Goal: Information Seeking & Learning: Learn about a topic

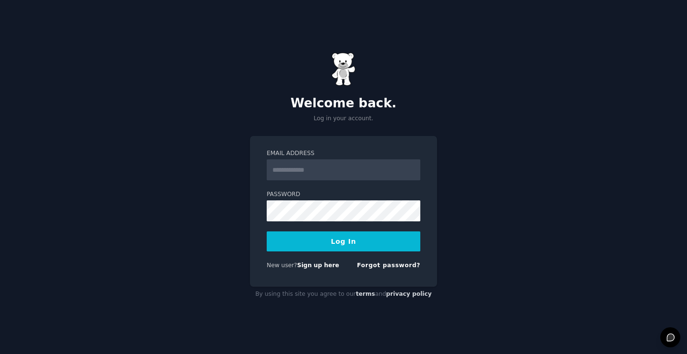
click at [337, 72] on img at bounding box center [344, 69] width 24 height 33
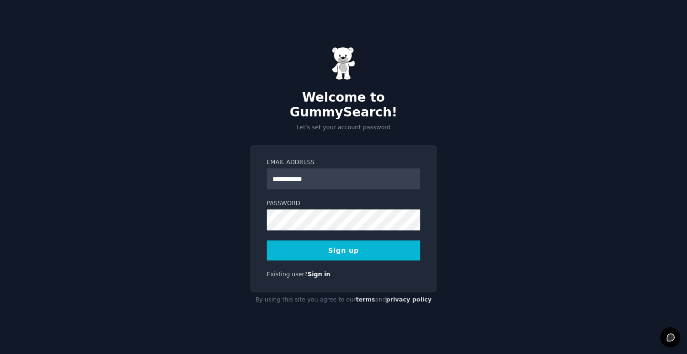
type input "**********"
click at [375, 241] on button "Sign up" at bounding box center [344, 251] width 154 height 20
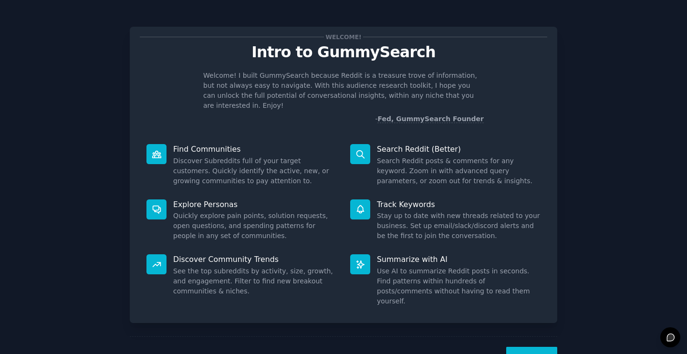
scroll to position [19, 0]
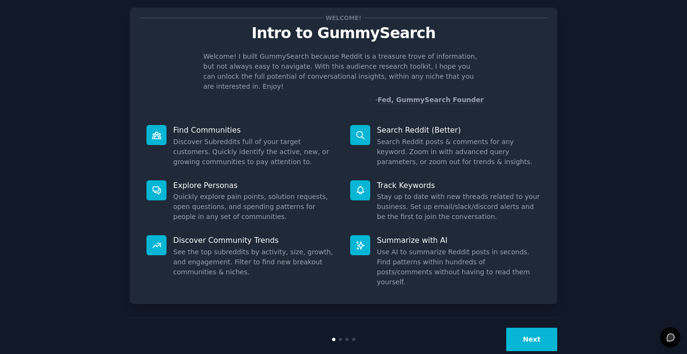
click at [523, 328] on button "Next" at bounding box center [531, 339] width 51 height 23
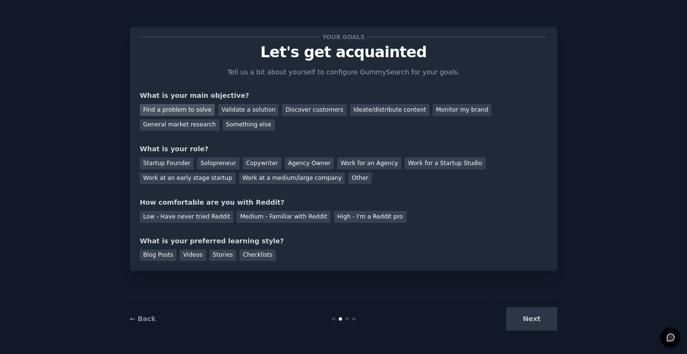
click at [199, 109] on div "Find a problem to solve" at bounding box center [177, 110] width 75 height 12
click at [180, 164] on div "Startup Founder" at bounding box center [167, 164] width 54 height 12
click at [227, 160] on div "Solopreneur" at bounding box center [218, 164] width 42 height 12
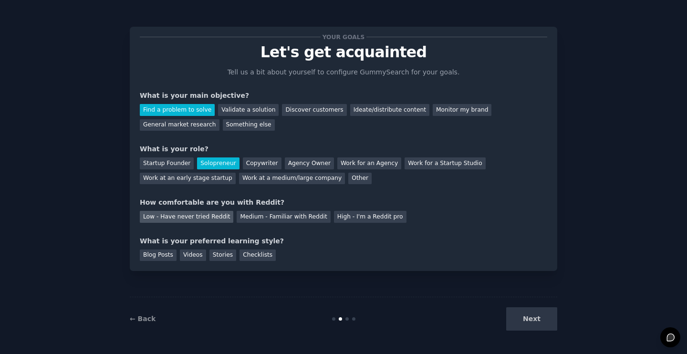
click at [212, 221] on div "Low - Have never tried Reddit" at bounding box center [187, 217] width 94 height 12
click at [253, 258] on div "Checklists" at bounding box center [258, 256] width 36 height 12
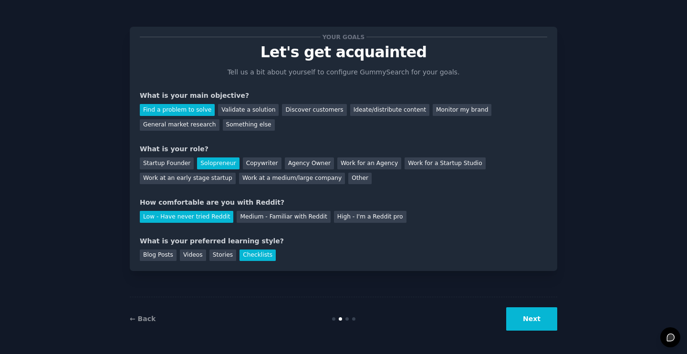
click at [564, 286] on div "Your goals Let's get acquainted Tell us a bit about yourself to configure Gummy…" at bounding box center [343, 176] width 661 height 327
click at [534, 321] on button "Next" at bounding box center [531, 318] width 51 height 23
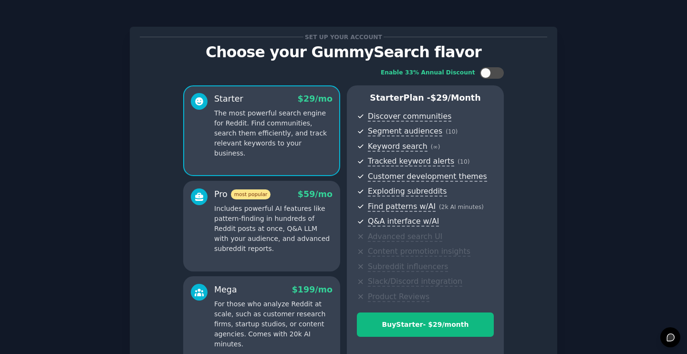
click at [299, 229] on p "Includes powerful AI features like pattern-finding in hundreds of Reddit posts …" at bounding box center [273, 229] width 118 height 50
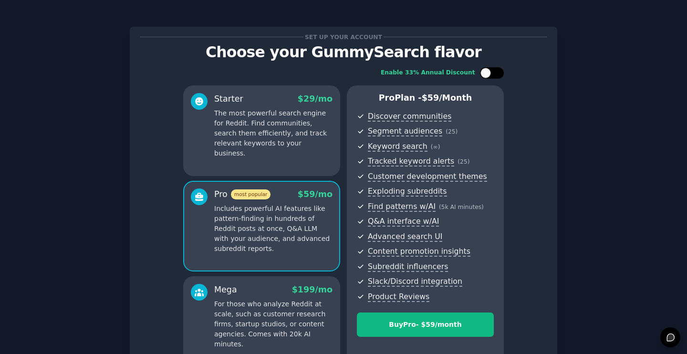
click at [487, 72] on div at bounding box center [486, 73] width 11 height 11
click at [487, 72] on icon at bounding box center [486, 73] width 5 height 5
click at [487, 72] on div at bounding box center [486, 73] width 11 height 11
click at [487, 72] on icon at bounding box center [486, 73] width 5 height 5
checkbox input "false"
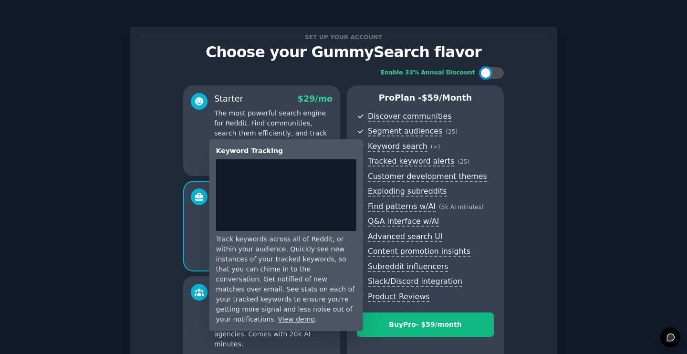
scroll to position [104, 0]
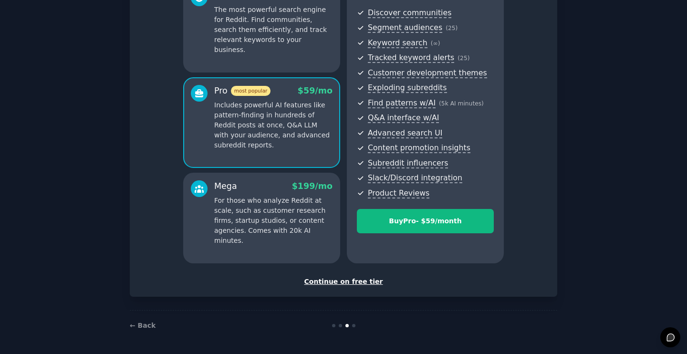
click at [345, 283] on div "Continue on free tier" at bounding box center [344, 282] width 408 height 10
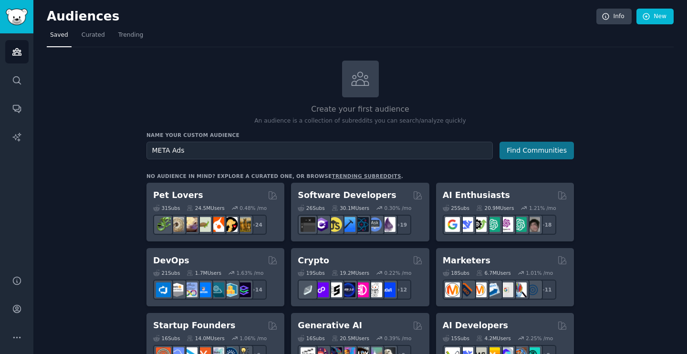
type input "META Ads"
click at [537, 151] on button "Find Communities" at bounding box center [537, 151] width 74 height 18
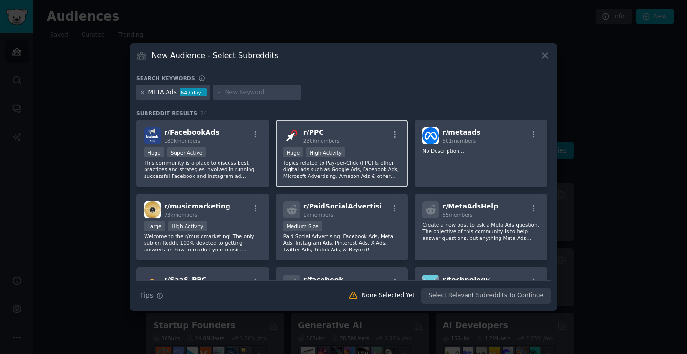
click at [377, 163] on p "Topics related to Pay-per-Click (PPC) & other digital ads such as Google Ads, F…" at bounding box center [342, 169] width 117 height 20
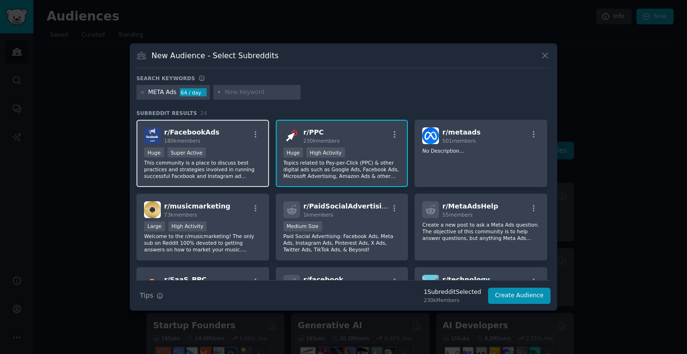
click at [221, 164] on p "This community is a place to discuss best practices and strategies involved in …" at bounding box center [202, 169] width 117 height 20
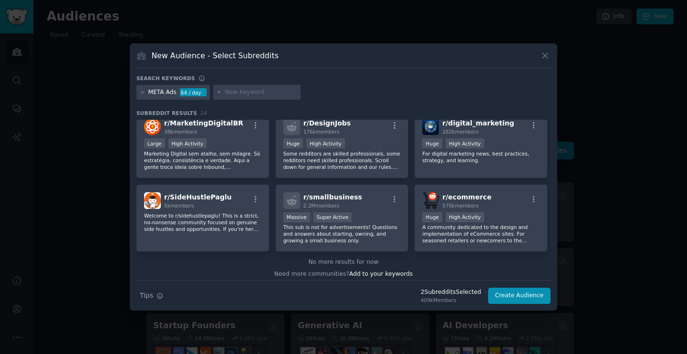
scroll to position [456, 0]
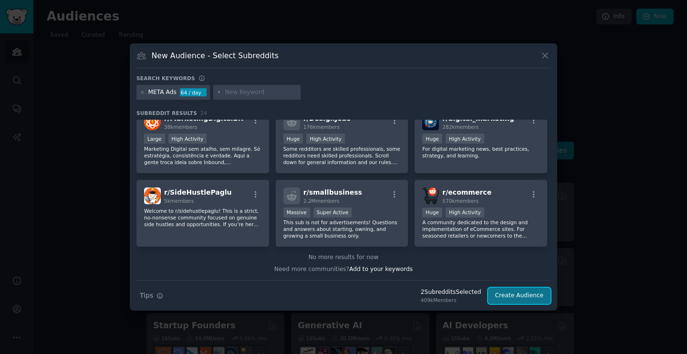
click at [513, 296] on button "Create Audience" at bounding box center [519, 296] width 63 height 16
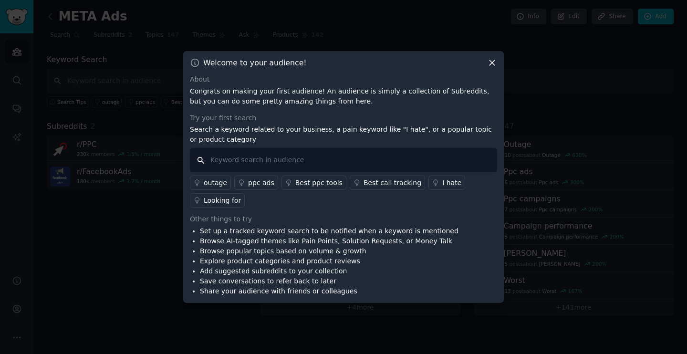
click at [314, 159] on input "text" at bounding box center [343, 160] width 307 height 24
click at [445, 182] on div "I hate" at bounding box center [452, 183] width 19 height 10
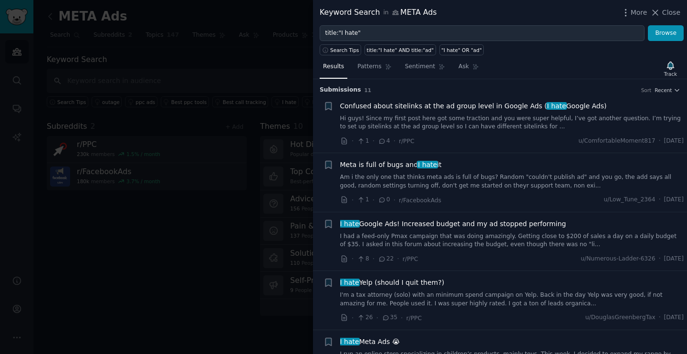
click at [659, 18] on div "More Close" at bounding box center [651, 13] width 60 height 12
click at [659, 15] on icon at bounding box center [656, 12] width 5 height 5
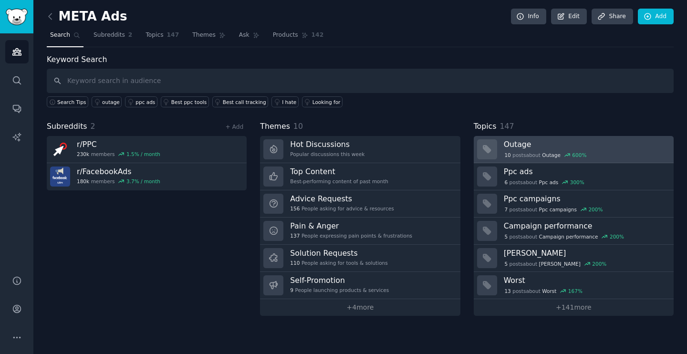
click at [535, 151] on div "10 post s about Outage 600 %" at bounding box center [546, 155] width 84 height 9
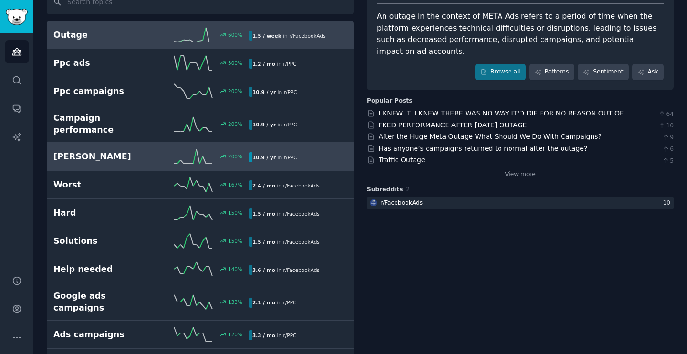
scroll to position [82, 0]
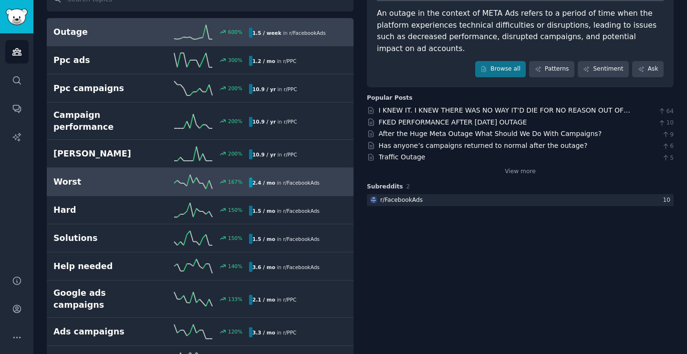
click at [142, 180] on link "Worst 167 % 2.4 / mo in r/ FacebookAds" at bounding box center [200, 182] width 307 height 28
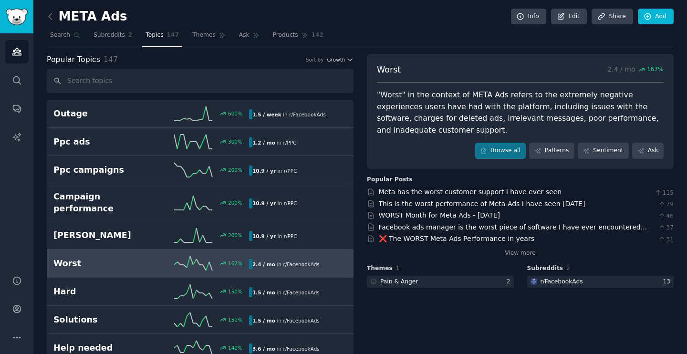
click at [333, 55] on div "Popular Topics 147 Sort by Growth" at bounding box center [200, 60] width 307 height 12
click at [336, 59] on span "Growth" at bounding box center [336, 59] width 18 height 7
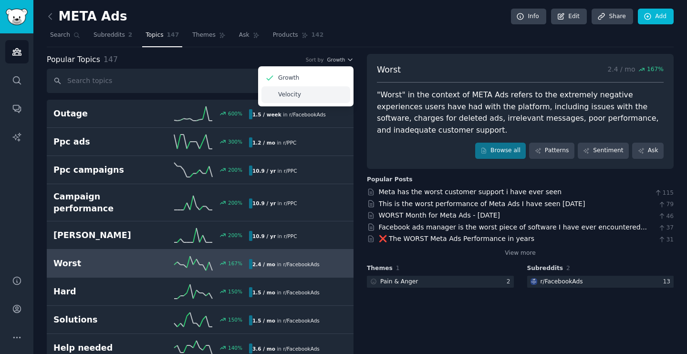
click at [315, 94] on div "Velocity" at bounding box center [306, 94] width 89 height 17
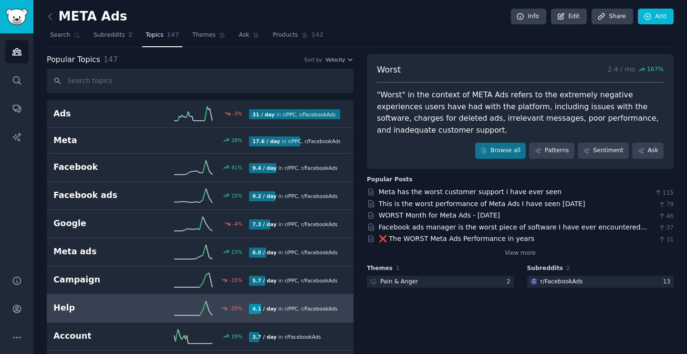
click at [214, 308] on div "-29 %" at bounding box center [200, 308] width 98 height 14
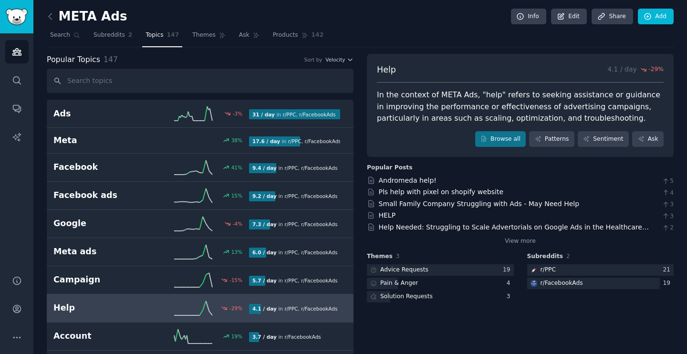
click at [329, 64] on div "Popular Topics 147 Sort by Velocity" at bounding box center [200, 60] width 307 height 12
click at [335, 59] on span "Velocity" at bounding box center [336, 59] width 20 height 7
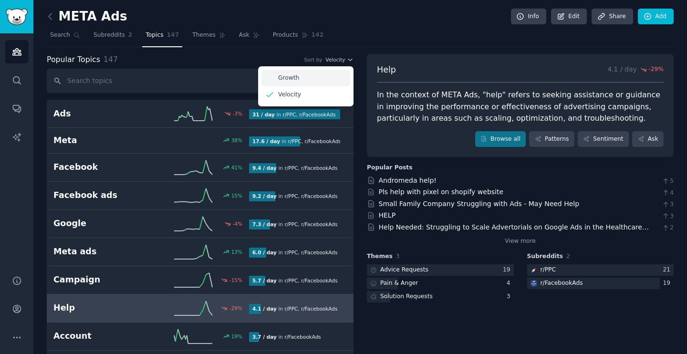
click at [320, 83] on div "Growth" at bounding box center [306, 78] width 89 height 17
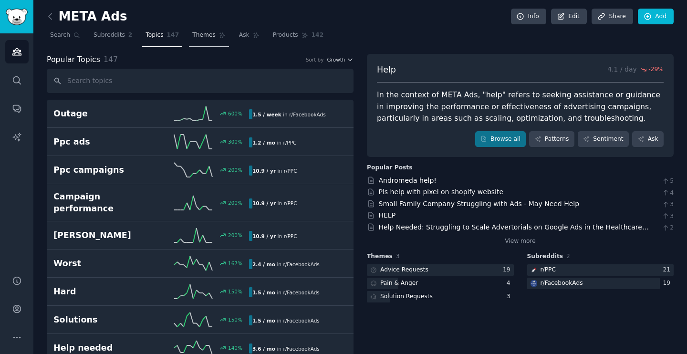
click at [216, 40] on link "Themes" at bounding box center [209, 38] width 40 height 20
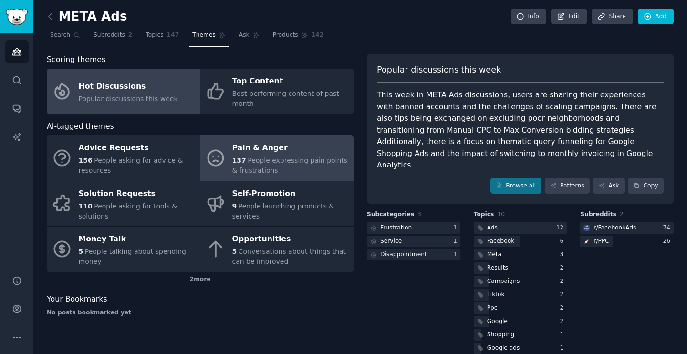
click at [278, 169] on div "137 People expressing pain points & frustrations" at bounding box center [290, 166] width 116 height 20
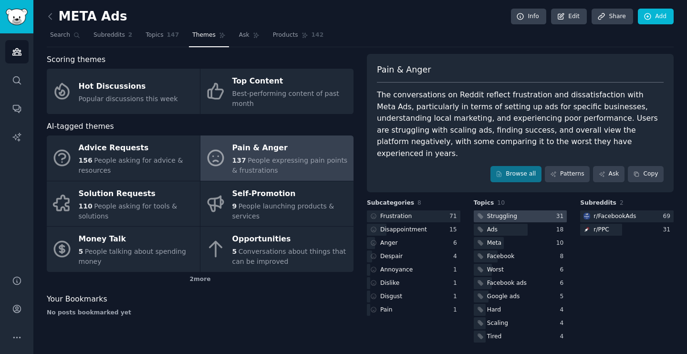
click at [503, 212] on div "Struggling" at bounding box center [502, 216] width 30 height 9
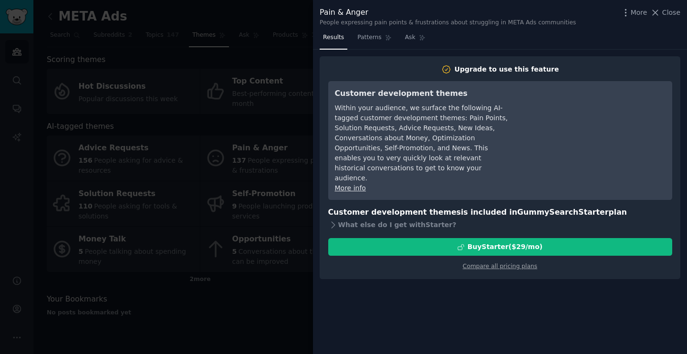
click at [530, 281] on div "Results Patterns Ask Upgrade to use this feature Customer development themes Wi…" at bounding box center [500, 192] width 374 height 324
click at [405, 218] on div "What else do I get with Starter ?" at bounding box center [500, 224] width 344 height 13
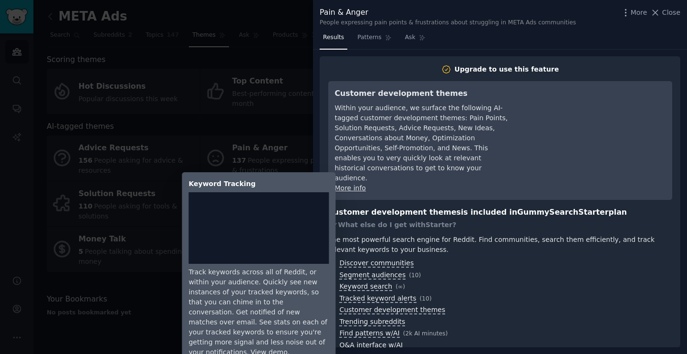
scroll to position [42, 0]
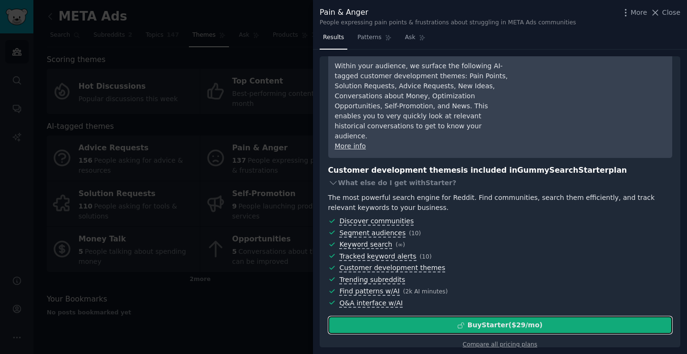
click at [490, 320] on div "Buy Starter ($ 29 /mo )" at bounding box center [505, 325] width 75 height 10
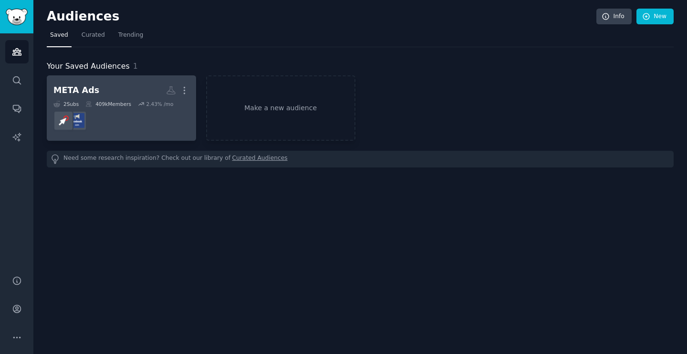
click at [133, 121] on dd at bounding box center [121, 120] width 136 height 27
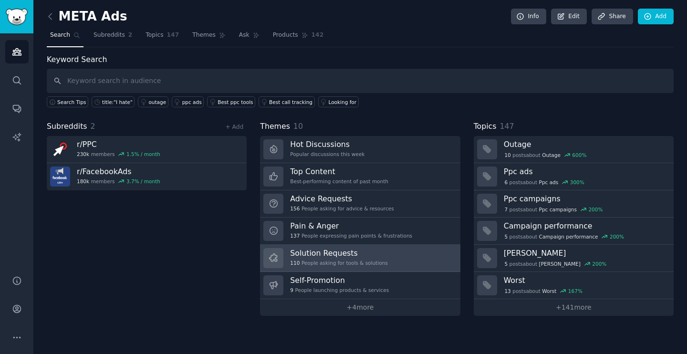
click at [295, 254] on h3 "Solution Requests" at bounding box center [338, 253] width 97 height 10
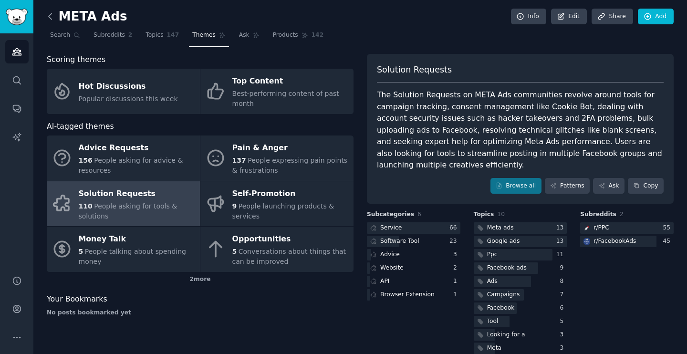
click at [53, 17] on icon at bounding box center [50, 16] width 10 height 10
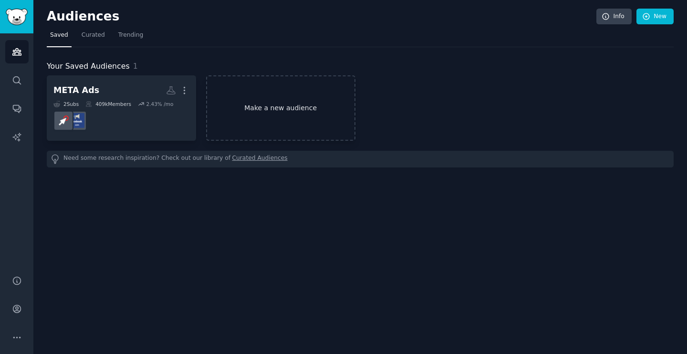
click at [265, 102] on link "Make a new audience" at bounding box center [280, 107] width 149 height 65
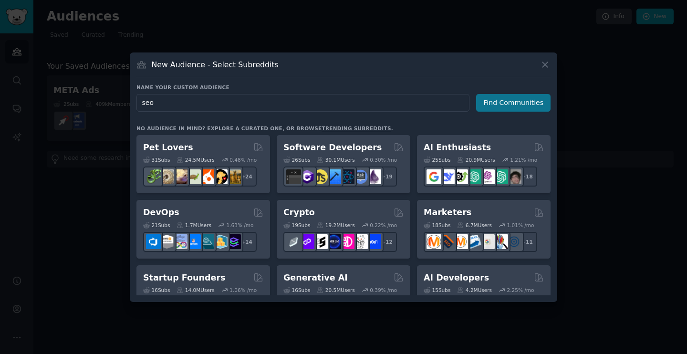
type input "seo"
click at [517, 100] on button "Find Communities" at bounding box center [513, 103] width 74 height 18
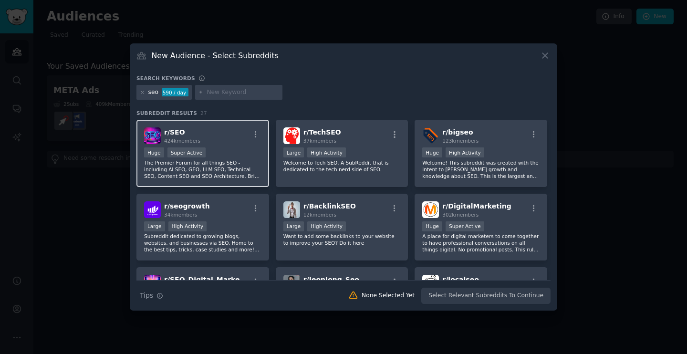
click at [227, 151] on div "Huge Super Active" at bounding box center [202, 154] width 117 height 12
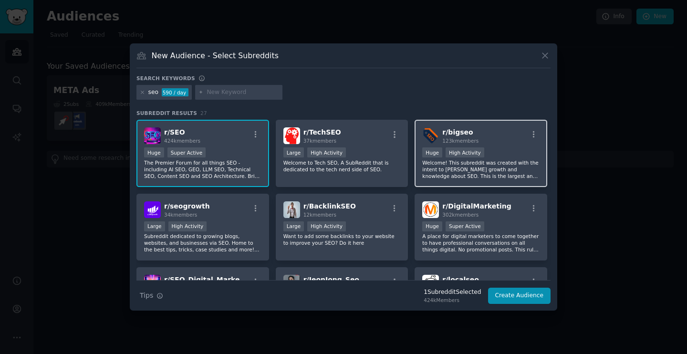
click at [506, 146] on div "r/ bigseo 123k members >= 80th percentile for submissions / day Huge High Activ…" at bounding box center [481, 153] width 133 height 67
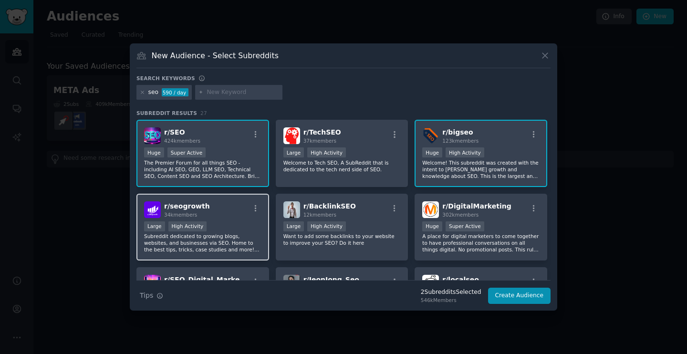
click at [248, 220] on div "r/ seogrowth 34k members Large High Activity Subreddit dedicated to growing blo…" at bounding box center [203, 227] width 133 height 67
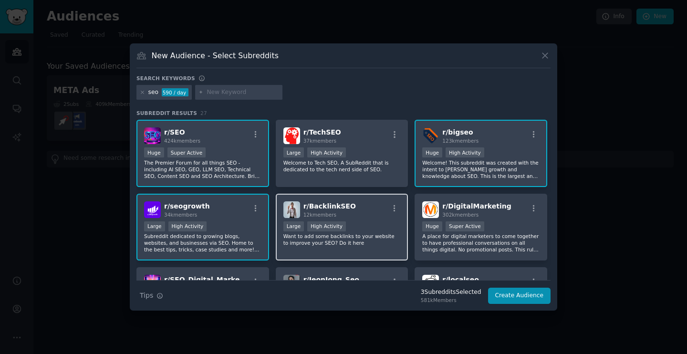
click at [372, 232] on div ">= 80th percentile for submissions / day Large High Activity" at bounding box center [342, 227] width 117 height 12
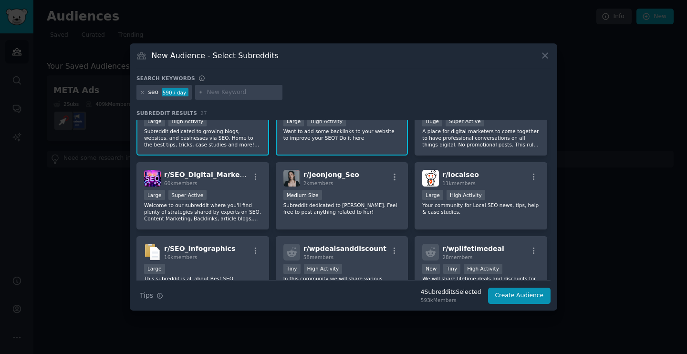
scroll to position [107, 0]
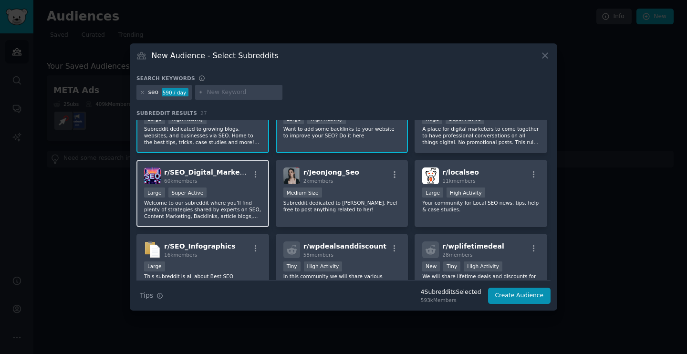
click at [224, 208] on p "Welcome to our subreddit where you'll find plenty of strategies shared by exper…" at bounding box center [202, 210] width 117 height 20
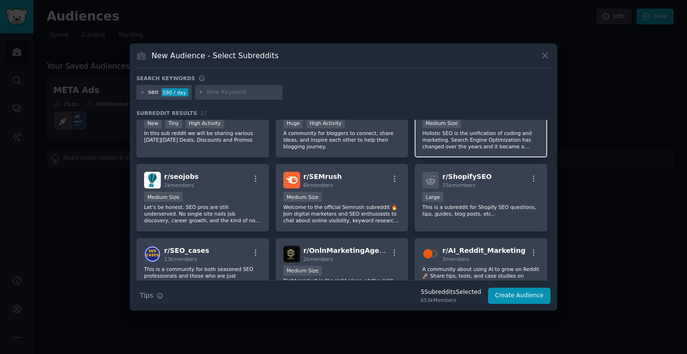
scroll to position [392, 0]
click at [520, 296] on button "Create Audience" at bounding box center [519, 296] width 63 height 16
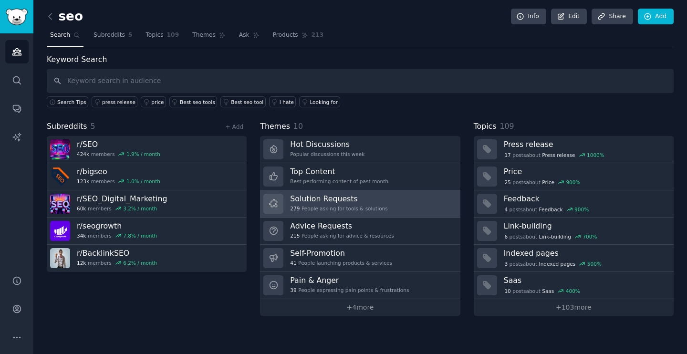
click at [383, 204] on div "Solution Requests 279 People asking for tools & solutions" at bounding box center [338, 204] width 97 height 20
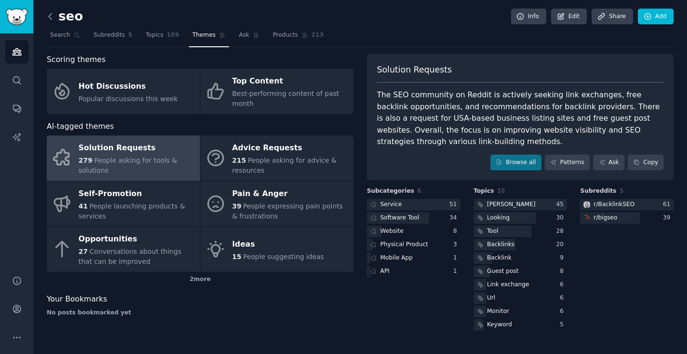
click at [53, 17] on icon at bounding box center [50, 16] width 10 height 10
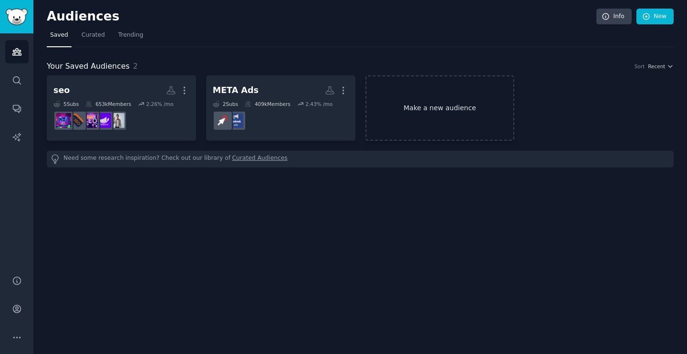
click at [419, 114] on link "Make a new audience" at bounding box center [440, 107] width 149 height 65
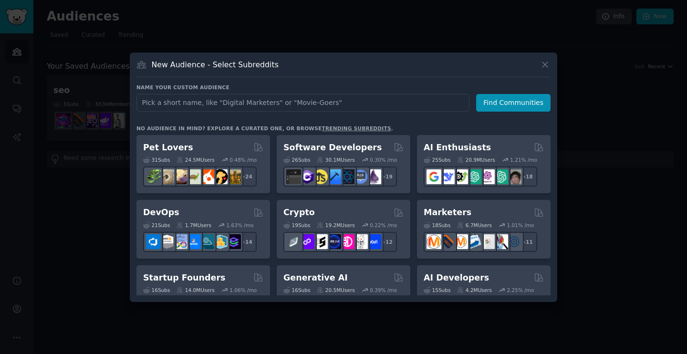
click at [316, 99] on input "text" at bounding box center [303, 103] width 333 height 18
type input "Shopify"
click at [520, 105] on button "Find Communities" at bounding box center [513, 103] width 74 height 18
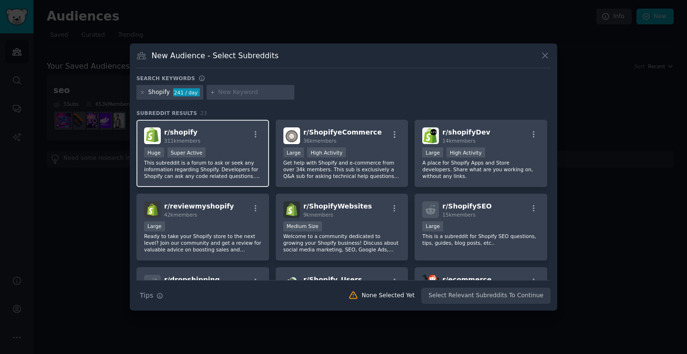
click at [223, 152] on div "Huge Super Active" at bounding box center [202, 154] width 117 height 12
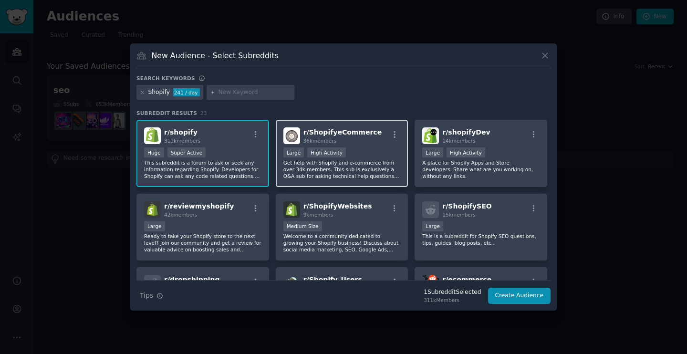
click at [373, 152] on div "Large High Activity" at bounding box center [342, 154] width 117 height 12
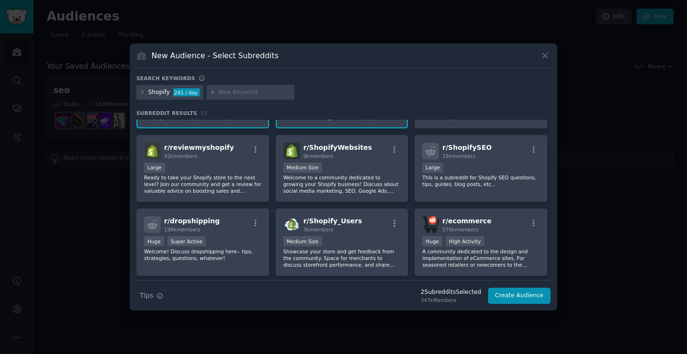
scroll to position [55, 0]
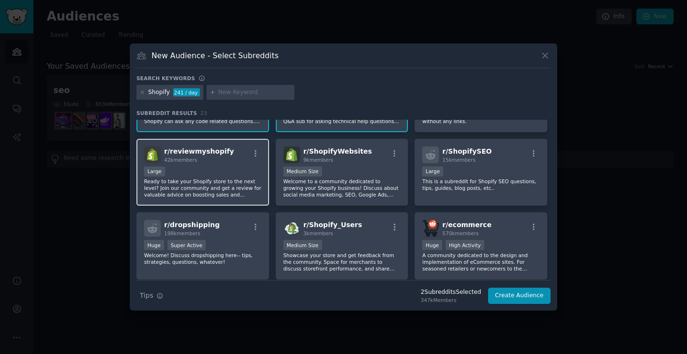
click at [228, 184] on p "Ready to take your Shopify store to the next level? Join our community and get …" at bounding box center [202, 188] width 117 height 20
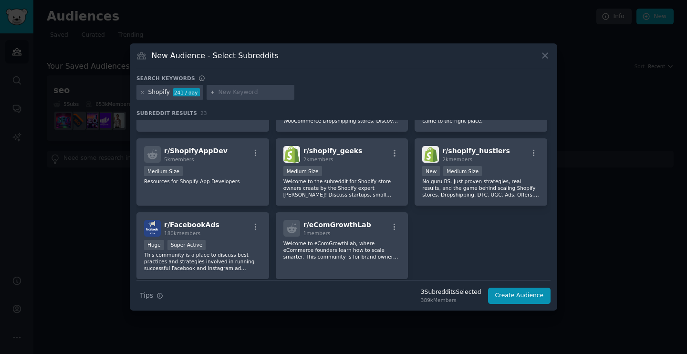
scroll to position [456, 0]
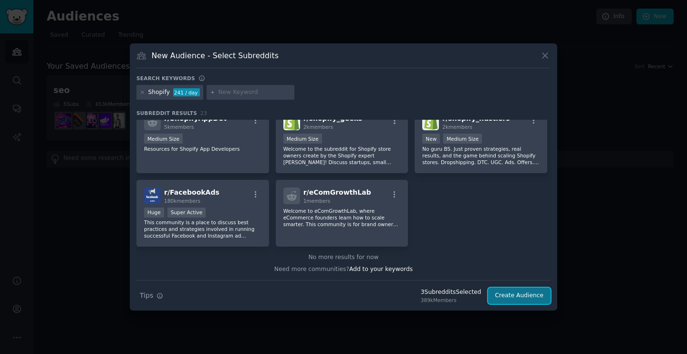
click at [501, 295] on button "Create Audience" at bounding box center [519, 296] width 63 height 16
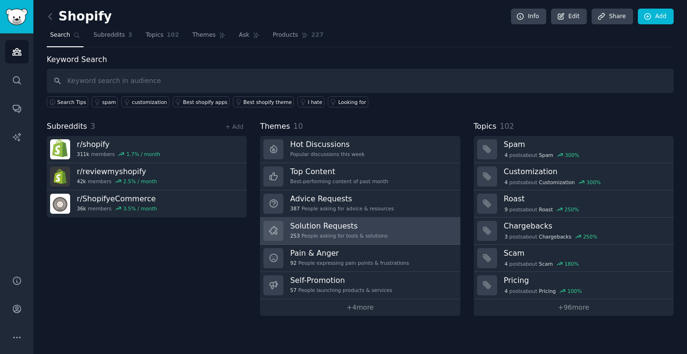
click at [375, 230] on h3 "Solution Requests" at bounding box center [338, 226] width 97 height 10
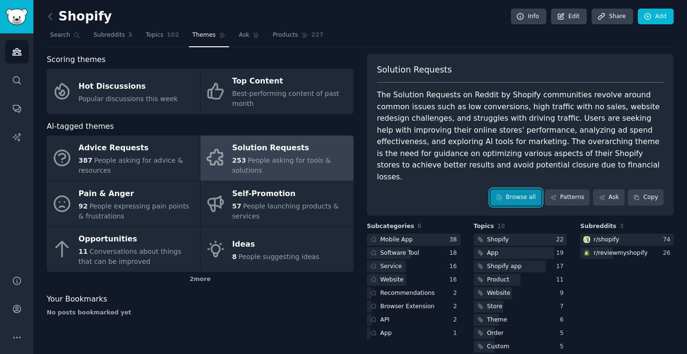
click at [517, 190] on link "Browse all" at bounding box center [516, 198] width 51 height 16
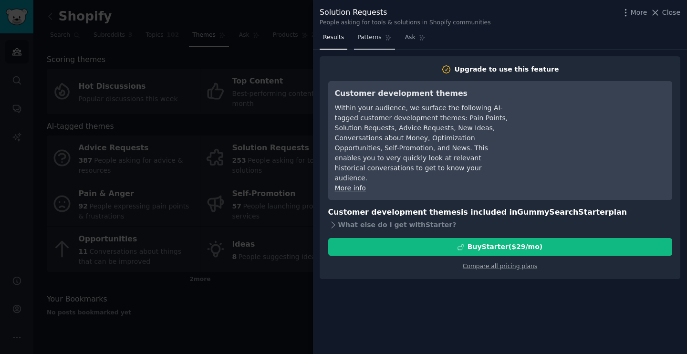
click at [367, 42] on link "Patterns" at bounding box center [374, 40] width 41 height 20
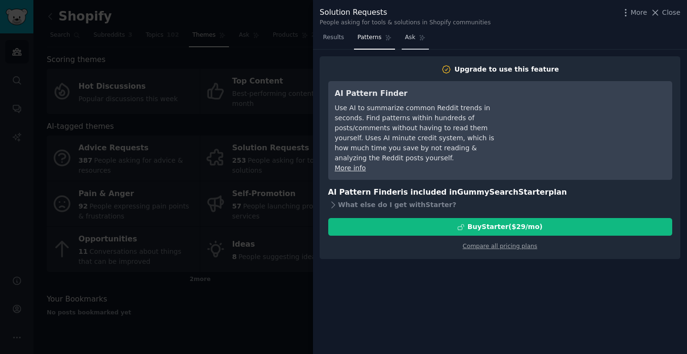
click at [423, 43] on link "Ask" at bounding box center [415, 40] width 27 height 20
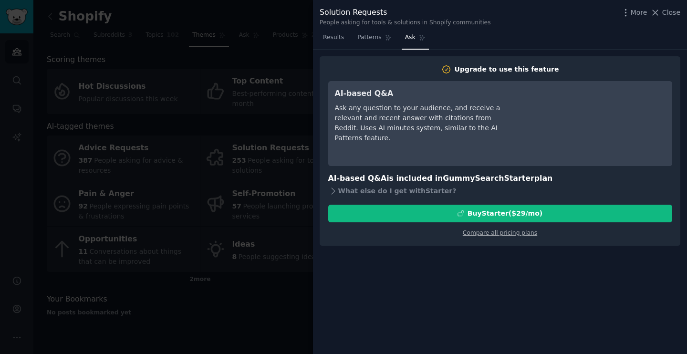
click at [669, 18] on div "More Close" at bounding box center [651, 13] width 60 height 12
click at [665, 11] on span "Close" at bounding box center [672, 13] width 18 height 10
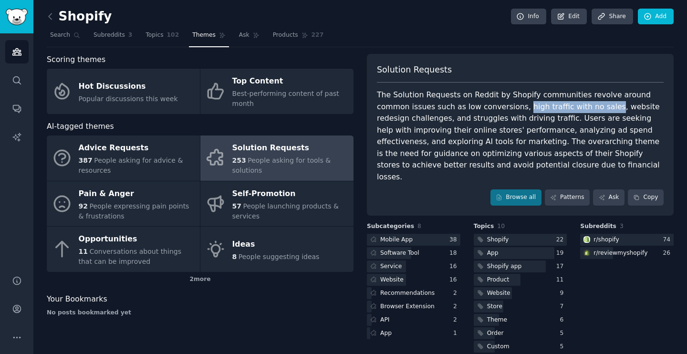
drag, startPoint x: 570, startPoint y: 106, endPoint x: 485, endPoint y: 111, distance: 84.7
click at [485, 111] on div "The Solution Requests on Reddit by Shopify communities revolve around common is…" at bounding box center [520, 136] width 287 height 94
copy div "high traffic with no sales"
click at [532, 132] on div "The Solution Requests on Reddit by Shopify communities revolve around common is…" at bounding box center [520, 136] width 287 height 94
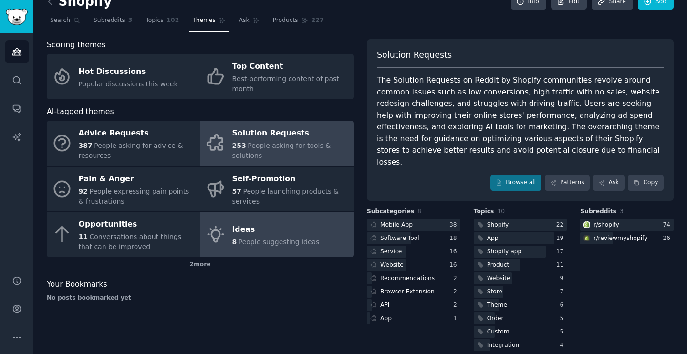
click at [275, 236] on div "Ideas" at bounding box center [275, 229] width 87 height 15
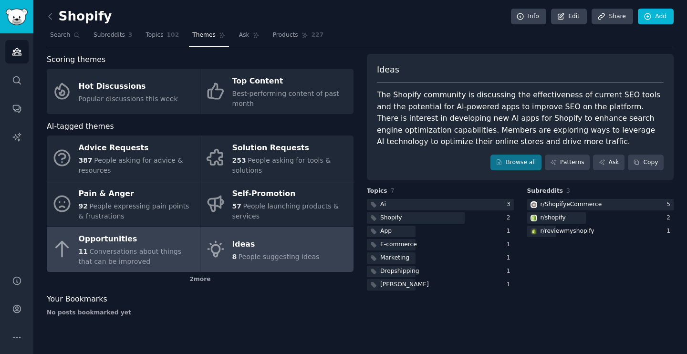
click at [140, 249] on span "Conversations about things that can be improved" at bounding box center [130, 257] width 103 height 18
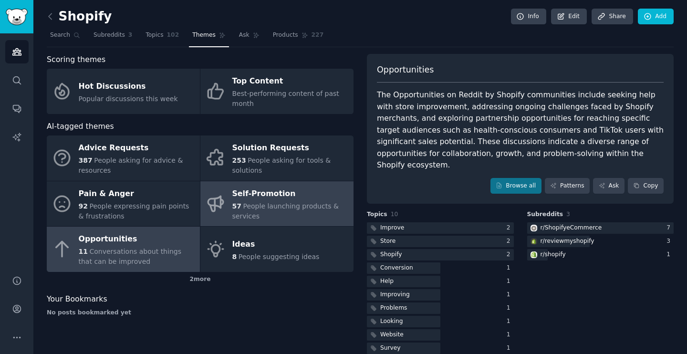
click at [273, 198] on div "Self-Promotion" at bounding box center [290, 193] width 116 height 15
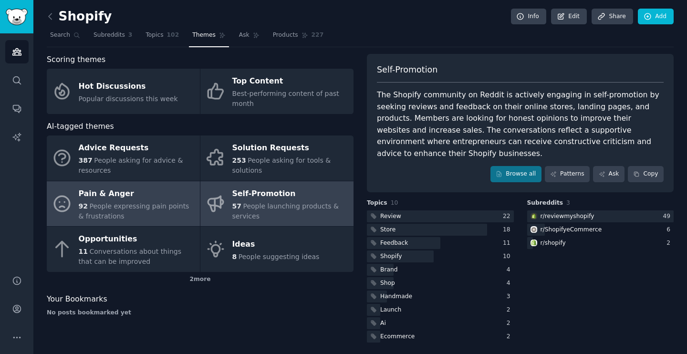
click at [161, 202] on span "People expressing pain points & frustrations" at bounding box center [134, 211] width 111 height 18
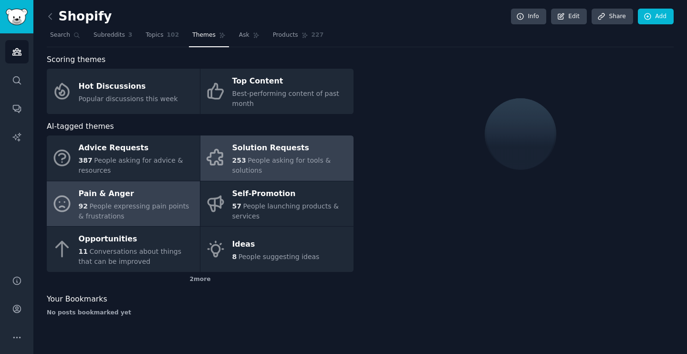
click at [244, 167] on span "People asking for tools & solutions" at bounding box center [281, 166] width 99 height 18
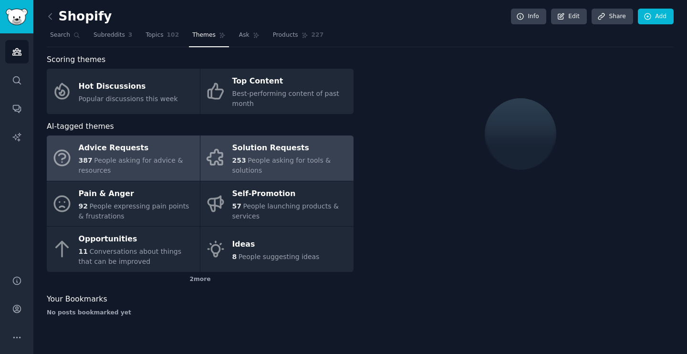
click at [150, 174] on div "387 People asking for advice & resources" at bounding box center [137, 166] width 116 height 20
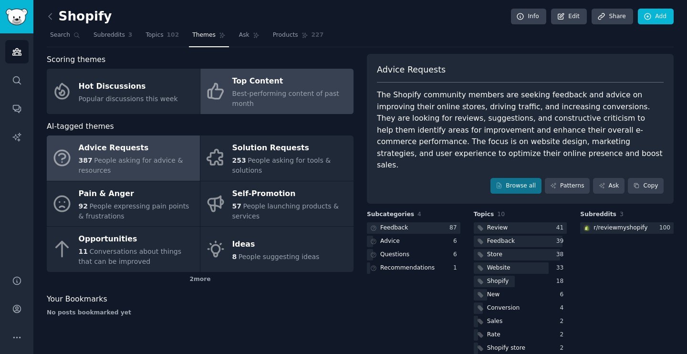
click at [256, 95] on span "Best-performing content of past month" at bounding box center [285, 99] width 107 height 18
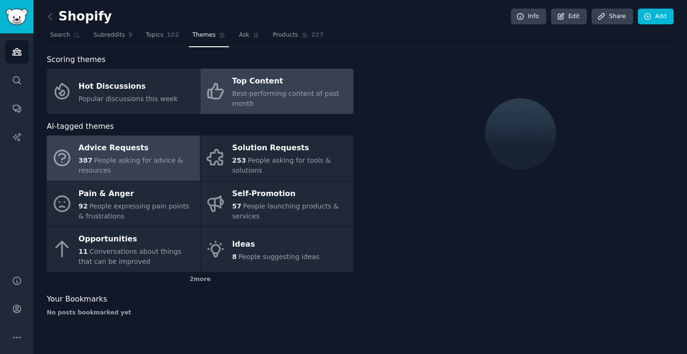
click at [147, 167] on div "387 People asking for advice & resources" at bounding box center [137, 166] width 116 height 20
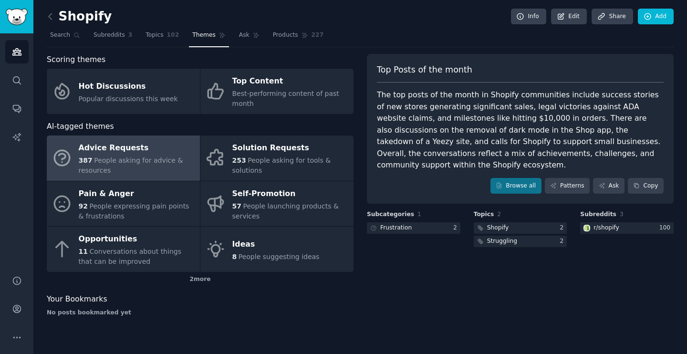
click at [386, 267] on div "Top Posts of the month The top posts of the month in Shopify communities includ…" at bounding box center [520, 189] width 307 height 270
click at [200, 283] on div "2 more" at bounding box center [200, 279] width 307 height 15
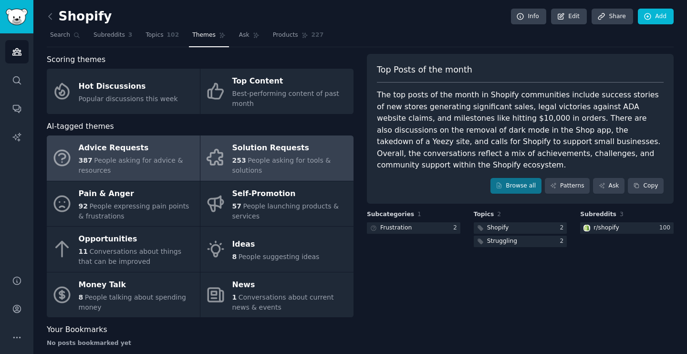
click at [271, 161] on span "People asking for tools & solutions" at bounding box center [281, 166] width 99 height 18
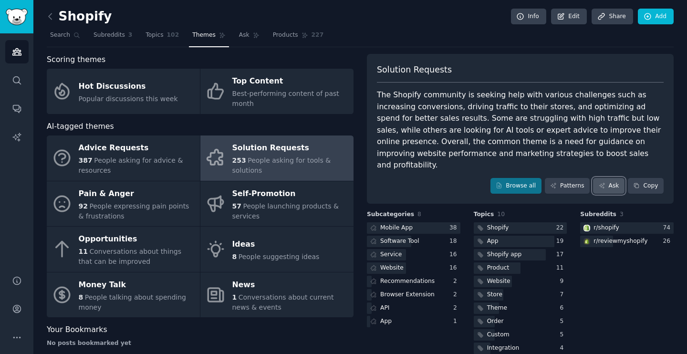
click at [607, 178] on link "Ask" at bounding box center [609, 186] width 32 height 16
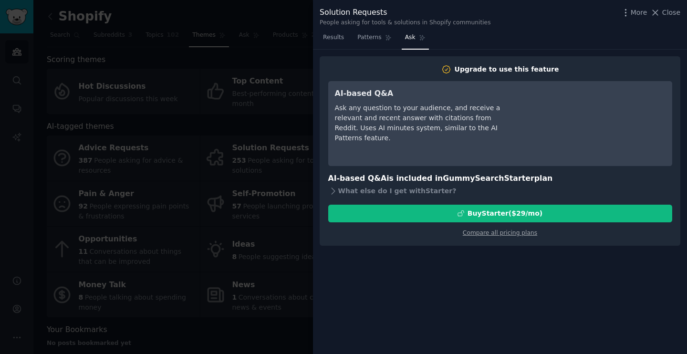
click at [393, 142] on div "Ask any question to your audience, and receive a relevant and recent answer wit…" at bounding box center [422, 123] width 174 height 40
click at [663, 16] on span "Close" at bounding box center [672, 13] width 18 height 10
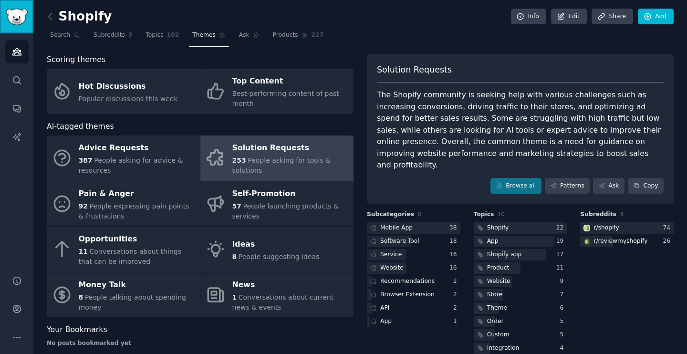
click at [18, 32] on link "Sidebar" at bounding box center [16, 16] width 33 height 33
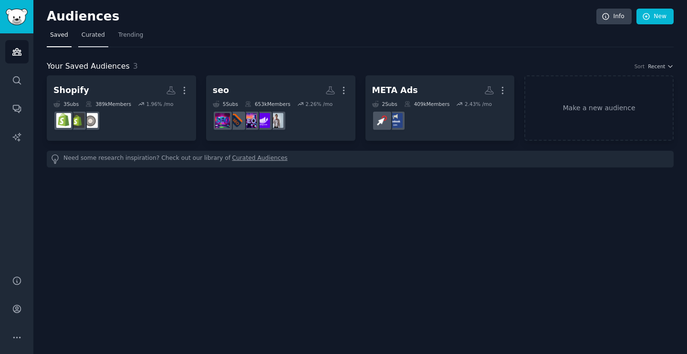
click at [92, 34] on span "Curated" at bounding box center [93, 35] width 23 height 9
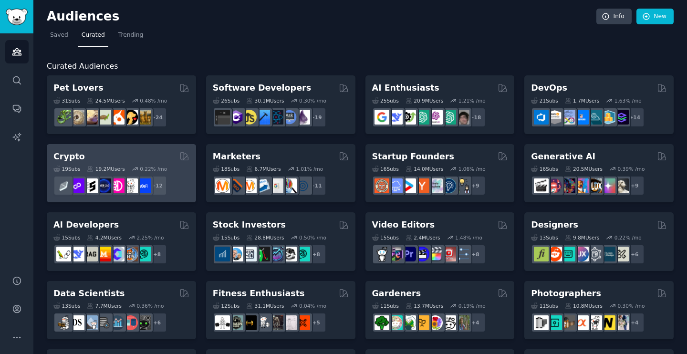
click at [136, 162] on div "19 Sub s 19.2M Users 0.22 % /mo + 12" at bounding box center [121, 178] width 136 height 33
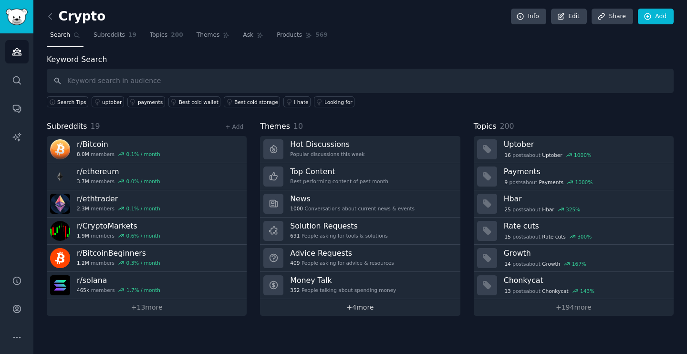
click at [360, 309] on link "+ 4 more" at bounding box center [360, 307] width 200 height 17
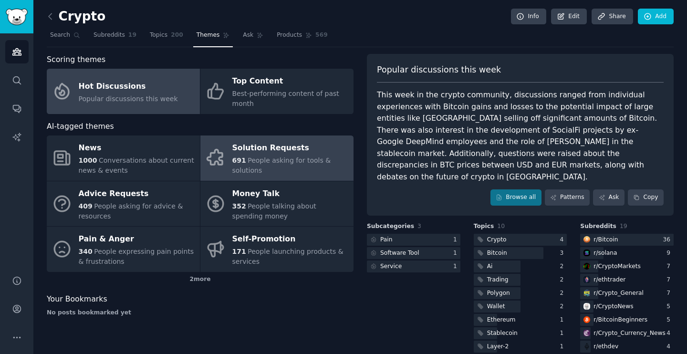
click at [252, 150] on div "Solution Requests" at bounding box center [290, 148] width 116 height 15
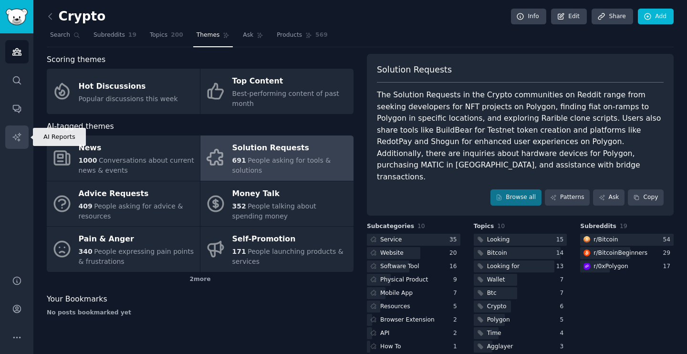
click at [19, 142] on link "AI Reports" at bounding box center [16, 137] width 23 height 23
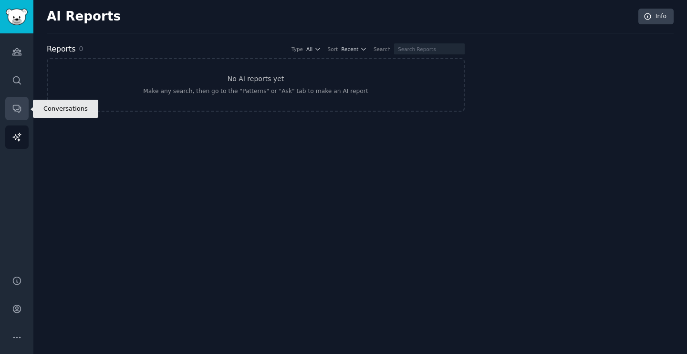
click at [17, 111] on icon "Sidebar" at bounding box center [17, 109] width 8 height 8
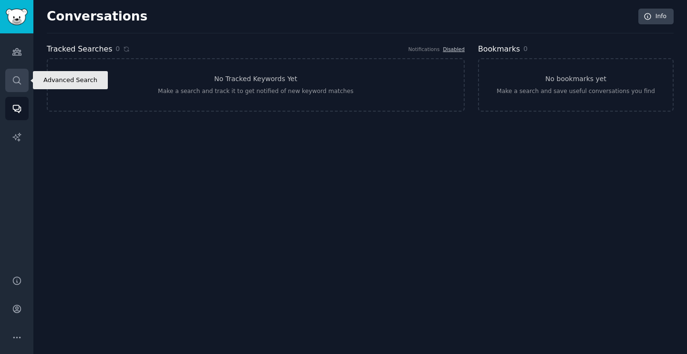
click at [19, 79] on icon "Sidebar" at bounding box center [17, 80] width 8 height 8
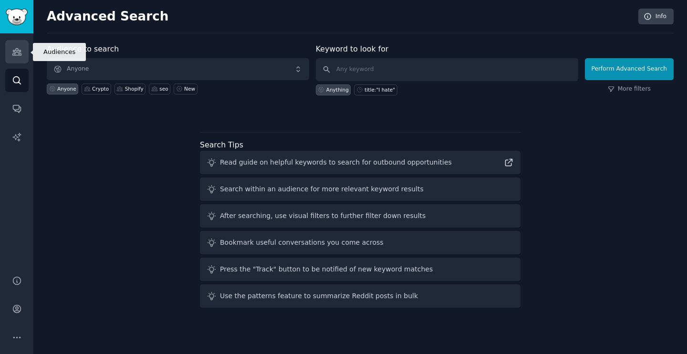
click at [20, 53] on icon "Sidebar" at bounding box center [17, 52] width 10 height 10
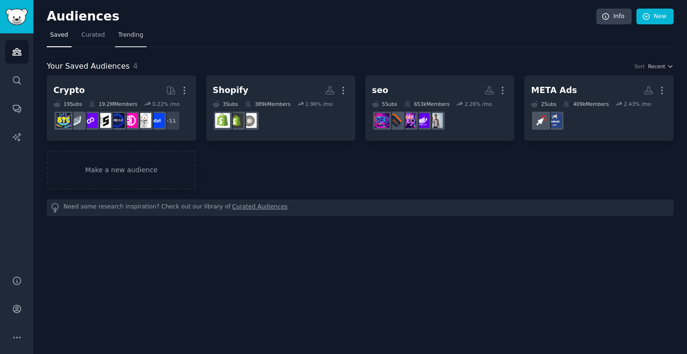
click at [122, 36] on span "Trending" at bounding box center [130, 35] width 25 height 9
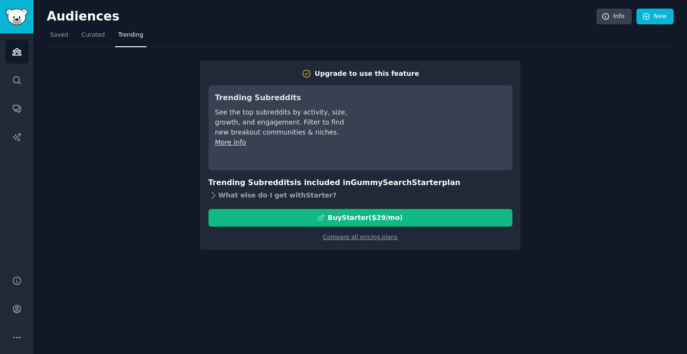
click at [296, 193] on div "What else do I get with Starter ?" at bounding box center [361, 195] width 304 height 13
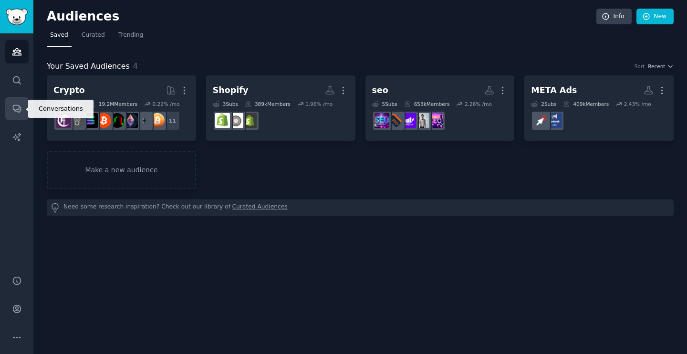
click at [16, 105] on icon "Sidebar" at bounding box center [17, 109] width 8 height 8
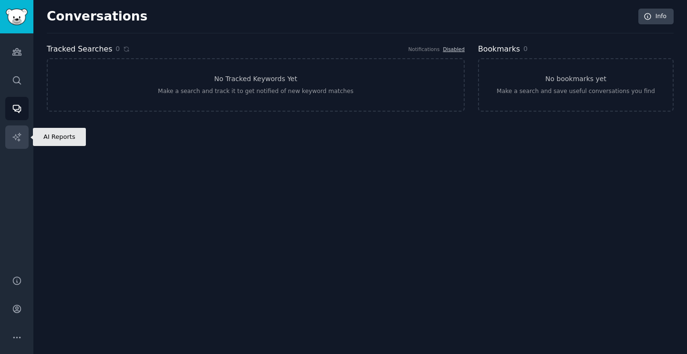
click at [15, 137] on icon "Sidebar" at bounding box center [16, 137] width 8 height 8
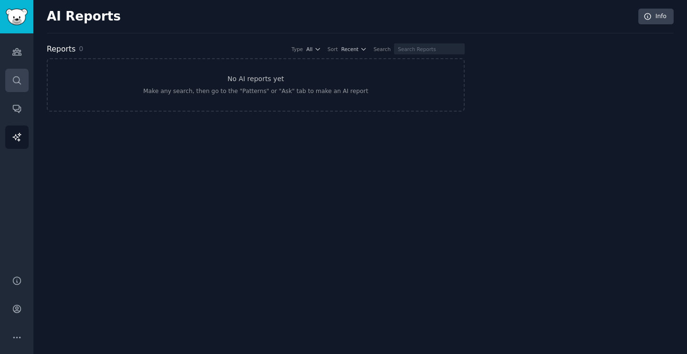
click at [22, 76] on link "Search" at bounding box center [16, 80] width 23 height 23
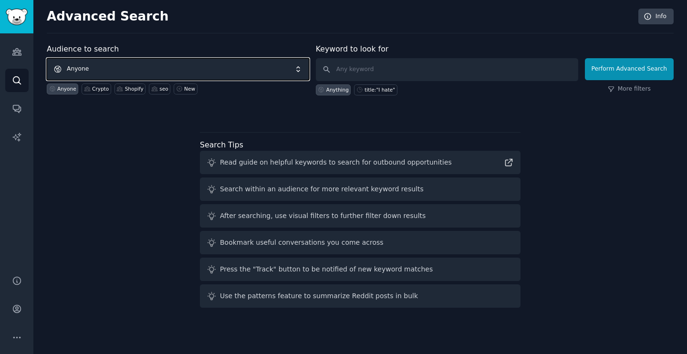
click at [123, 72] on span "Anyone" at bounding box center [178, 69] width 263 height 22
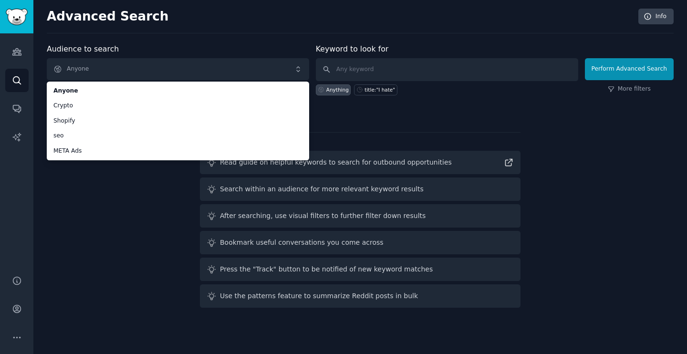
click at [110, 212] on div "Audience to search Anyone Anyone Crypto Shopify seo META Ads Anyone Crypto Shop…" at bounding box center [360, 177] width 627 height 268
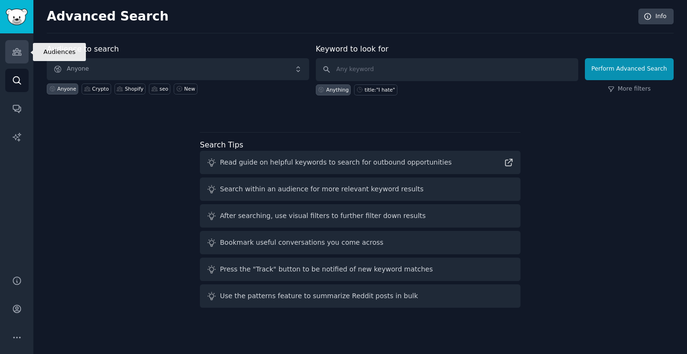
click at [22, 49] on link "Audiences" at bounding box center [16, 51] width 23 height 23
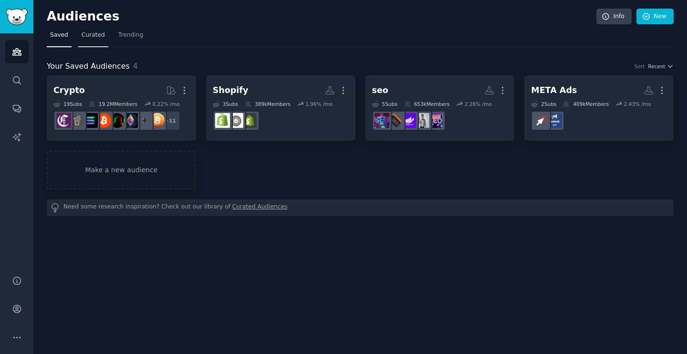
click at [98, 35] on span "Curated" at bounding box center [93, 35] width 23 height 9
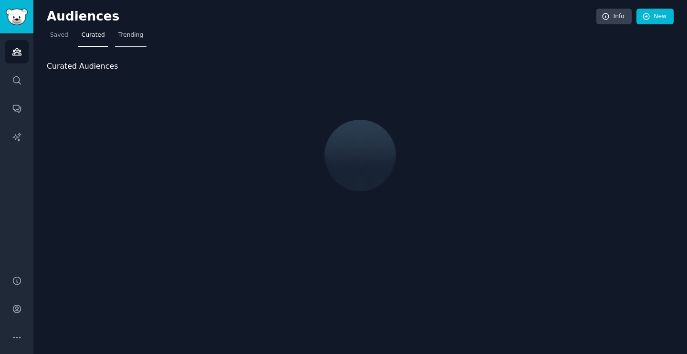
click at [130, 35] on span "Trending" at bounding box center [130, 35] width 25 height 9
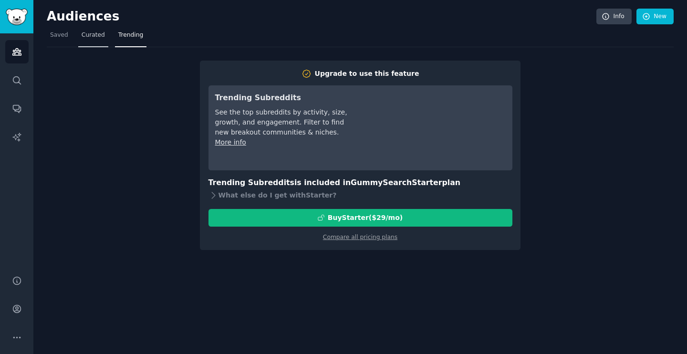
click at [99, 35] on span "Curated" at bounding box center [93, 35] width 23 height 9
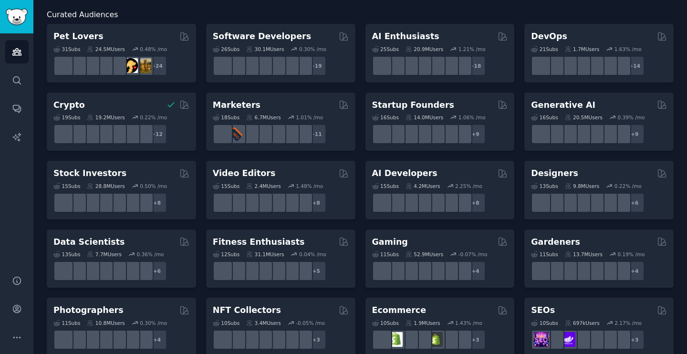
scroll to position [49, 0]
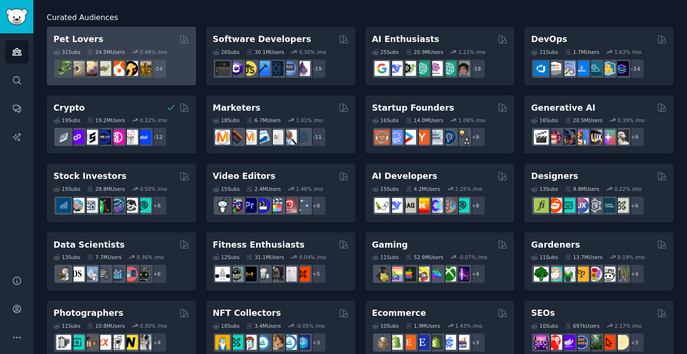
click at [158, 43] on div "Pet Lovers" at bounding box center [121, 39] width 136 height 12
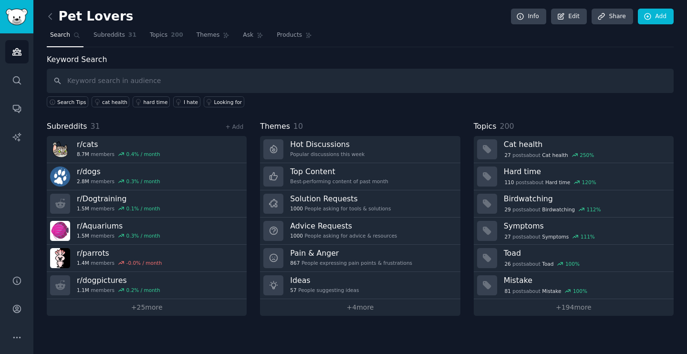
click at [385, 105] on div "Search Tips cat health hard time I hate Looking for" at bounding box center [360, 100] width 627 height 14
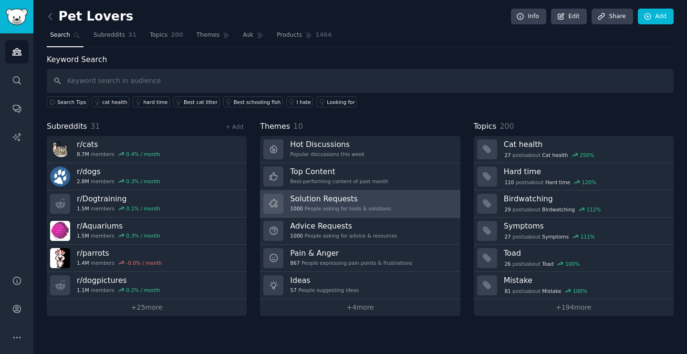
click at [355, 211] on div "1000 People asking for tools & solutions" at bounding box center [340, 208] width 101 height 7
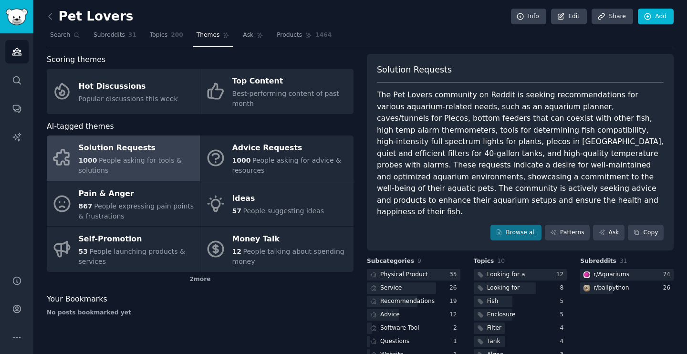
click at [370, 69] on div "Solution Requests The Pet Lovers community on Reddit is seeking recommendations…" at bounding box center [520, 152] width 307 height 197
